Goal: Use online tool/utility: Utilize a website feature to perform a specific function

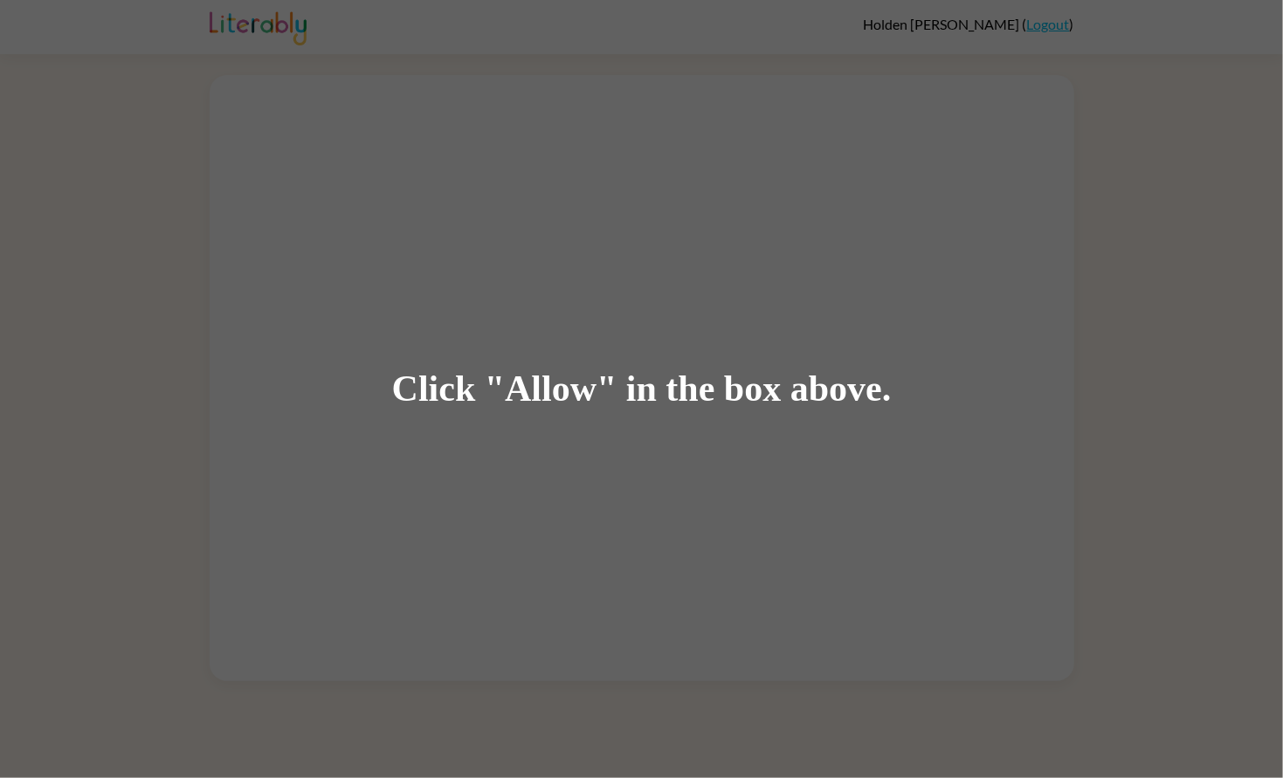
click at [475, 393] on div "Click "Allow" in the box above." at bounding box center [642, 388] width 500 height 39
click at [555, 424] on div "Click "Allow" in the box above." at bounding box center [641, 389] width 1283 height 778
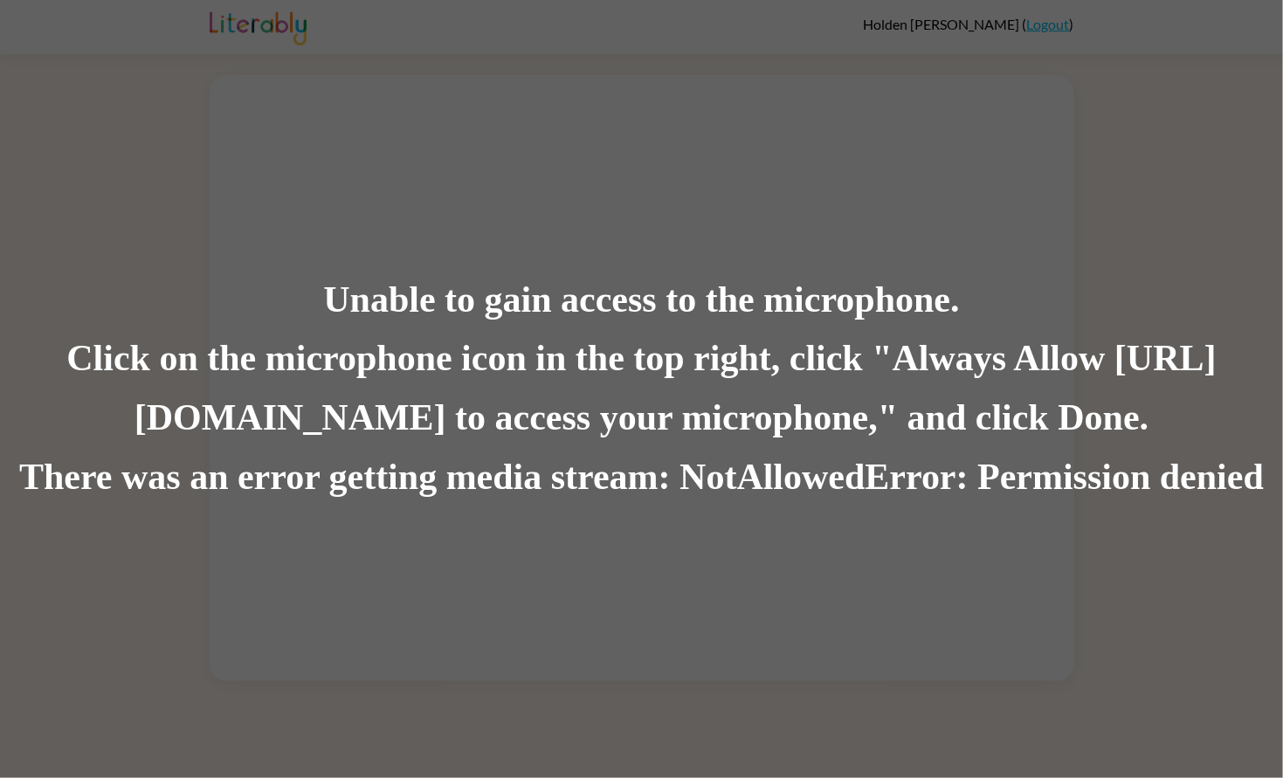
click at [406, 203] on div "Unable to gain access to the microphone. Click on the microphone icon in the to…" at bounding box center [641, 389] width 1283 height 778
click at [570, 423] on div "Click on the microphone icon in the top right, click "Always Allow [URL][DOMAIN…" at bounding box center [641, 389] width 1283 height 119
click at [580, 359] on div "Click on the microphone icon in the top right, click "Always Allow [URL][DOMAIN…" at bounding box center [641, 389] width 1283 height 119
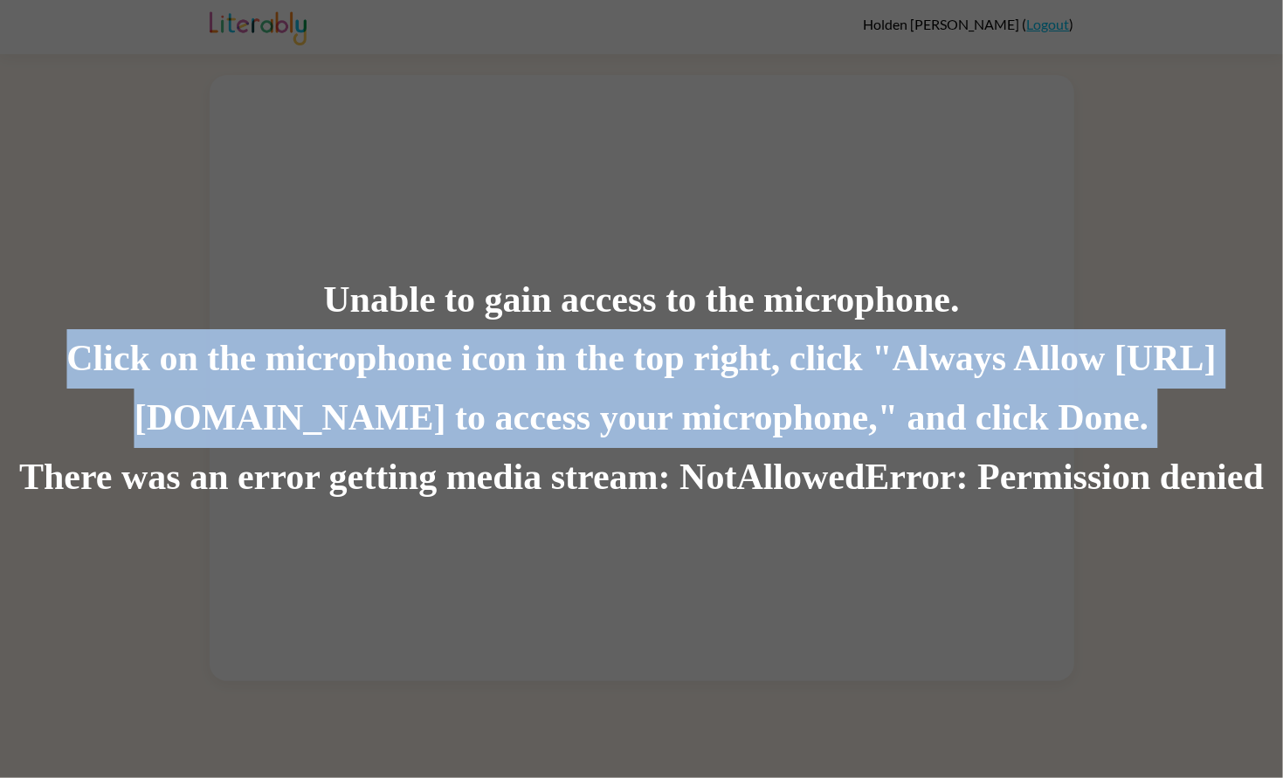
click at [580, 359] on div "Click on the microphone icon in the top right, click "Always Allow [URL][DOMAIN…" at bounding box center [641, 389] width 1283 height 119
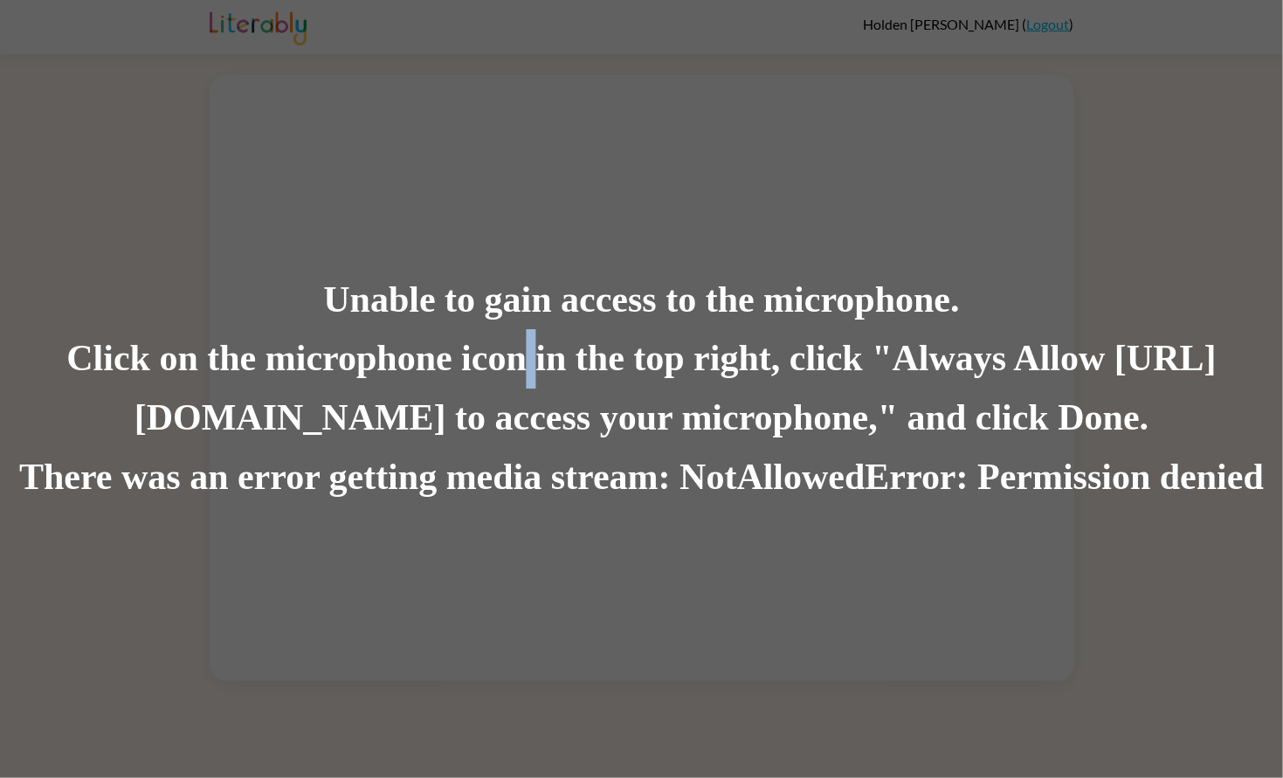
click at [580, 359] on div "Click on the microphone icon in the top right, click "Always Allow [URL][DOMAIN…" at bounding box center [641, 389] width 1283 height 119
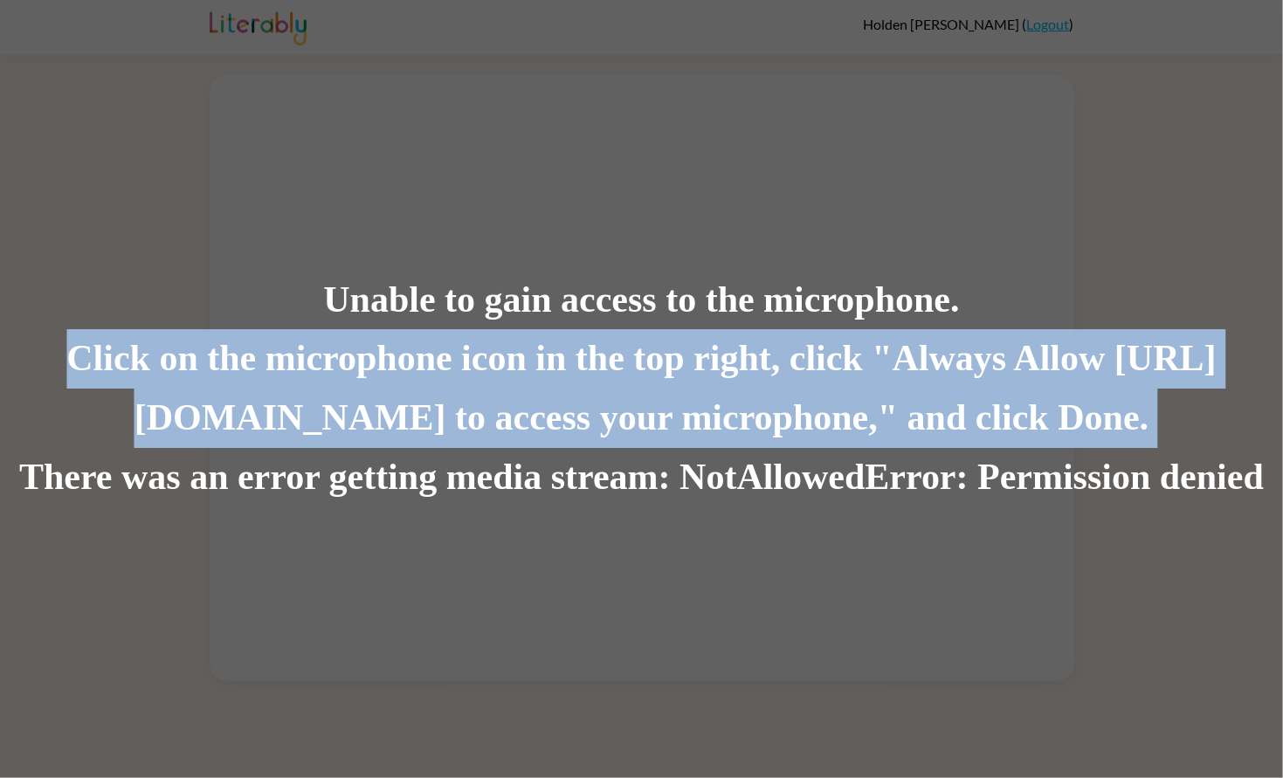
click at [580, 359] on div "Click on the microphone icon in the top right, click "Always Allow [URL][DOMAIN…" at bounding box center [641, 389] width 1283 height 119
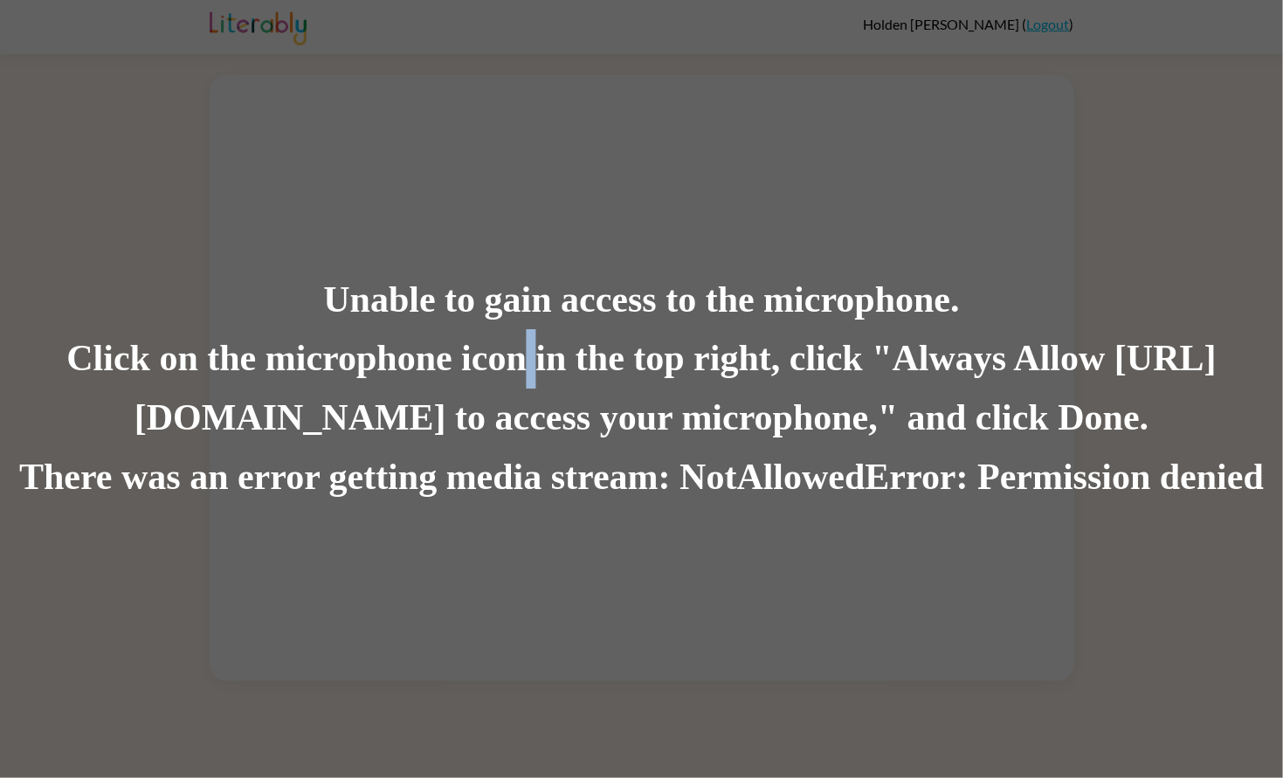
click at [580, 359] on div "Click on the microphone icon in the top right, click "Always Allow [URL][DOMAIN…" at bounding box center [641, 389] width 1283 height 119
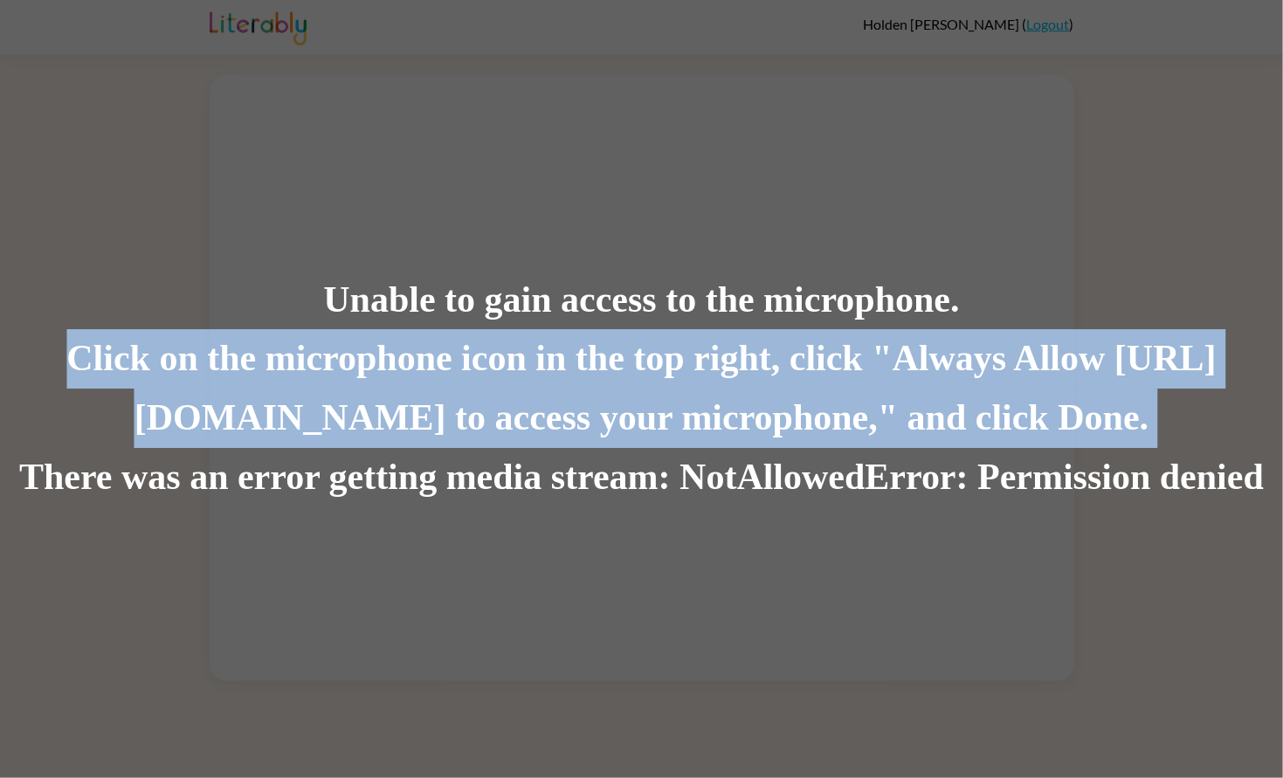
click at [580, 359] on div "Click on the microphone icon in the top right, click "Always Allow [URL][DOMAIN…" at bounding box center [641, 389] width 1283 height 119
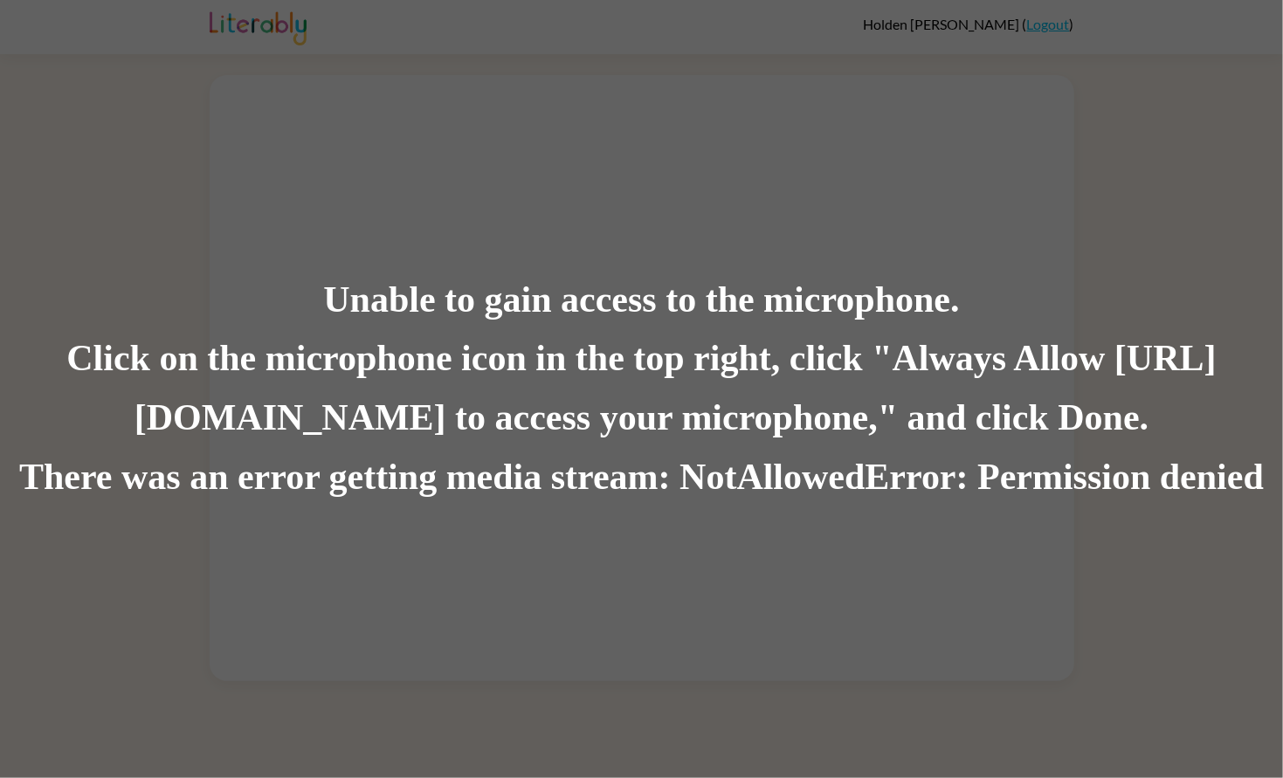
click at [219, 18] on div "Unable to gain access to the microphone. Click on the microphone icon in the to…" at bounding box center [641, 389] width 1283 height 778
